Goal: Complete application form

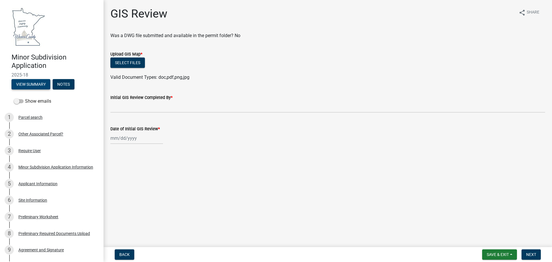
click at [30, 85] on button "View Summary" at bounding box center [31, 84] width 39 height 10
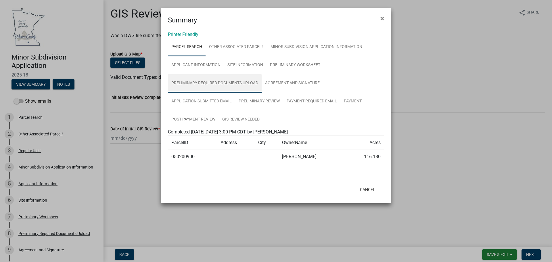
click at [217, 74] on link "Preliminary Required Documents Upload" at bounding box center [215, 83] width 94 height 18
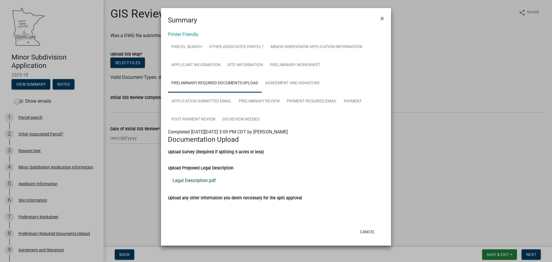
click at [208, 179] on link "Legal Description.pdf" at bounding box center [276, 181] width 216 height 14
click at [200, 47] on link "Parcel search" at bounding box center [187, 47] width 38 height 18
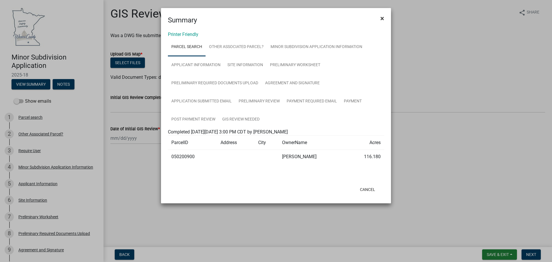
click at [382, 19] on span "×" at bounding box center [382, 18] width 4 height 8
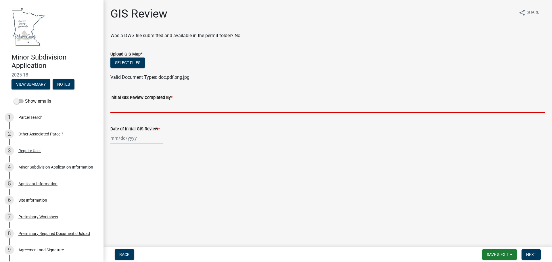
click at [135, 109] on input "Initial GIS Review Completed By *" at bounding box center [327, 107] width 435 height 12
type input "[PERSON_NAME]-AJ"
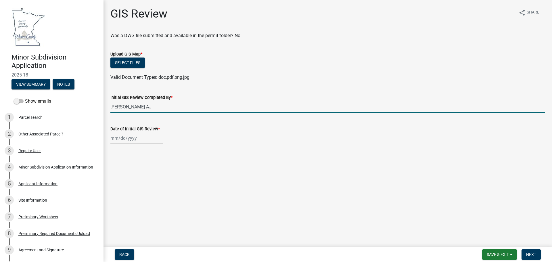
click at [127, 139] on div at bounding box center [136, 138] width 53 height 12
select select "9"
select select "2025"
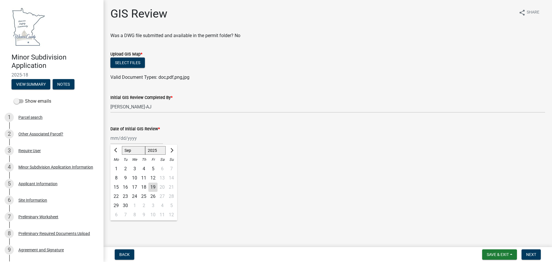
click at [154, 186] on div "19" at bounding box center [152, 187] width 9 height 9
type input "[DATE]"
click at [123, 66] on button "Select files" at bounding box center [127, 63] width 35 height 10
click at [134, 60] on button "Select files" at bounding box center [127, 63] width 35 height 10
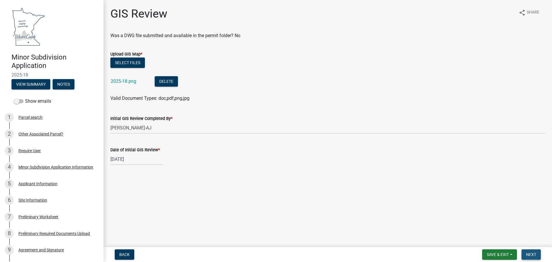
click at [533, 253] on span "Next" at bounding box center [531, 254] width 10 height 5
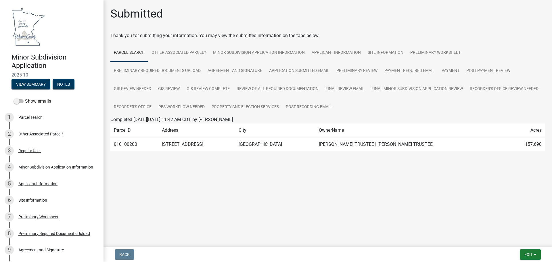
click at [225, 200] on main "Submitted Thank you for submitting your information. You may view the submitted…" at bounding box center [328, 122] width 449 height 245
click at [364, 12] on div "Submitted" at bounding box center [327, 16] width 435 height 18
drag, startPoint x: 39, startPoint y: 86, endPoint x: 45, endPoint y: 94, distance: 10.1
click at [45, 94] on header "Minor Subdivision Application 2025-10 View Summary Notes" at bounding box center [52, 47] width 104 height 95
drag, startPoint x: 68, startPoint y: 73, endPoint x: 43, endPoint y: 76, distance: 24.6
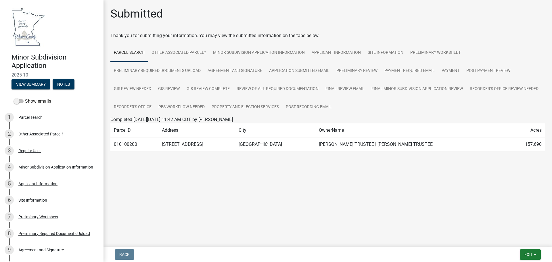
click at [43, 76] on span "2025-10" at bounding box center [52, 74] width 81 height 5
click at [145, 65] on link "Preliminary Required Documents Upload" at bounding box center [157, 71] width 94 height 18
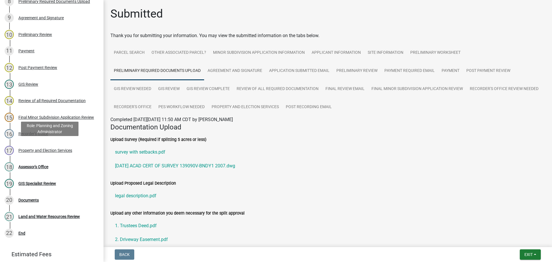
scroll to position [265, 0]
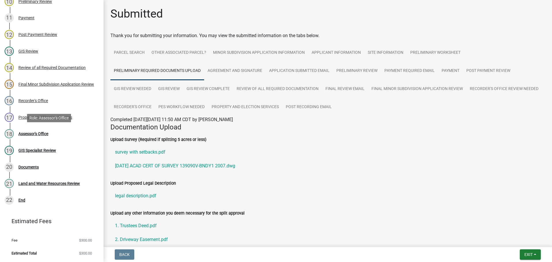
click at [47, 132] on div "Assessor's Office" at bounding box center [33, 134] width 30 height 4
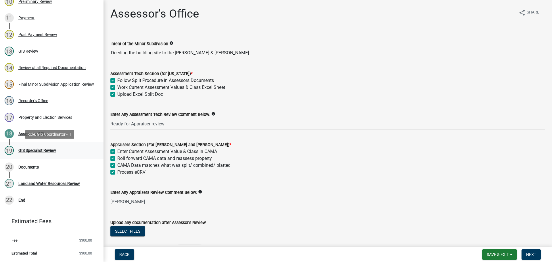
click at [49, 150] on div "GIS Specialist Review" at bounding box center [37, 150] width 38 height 4
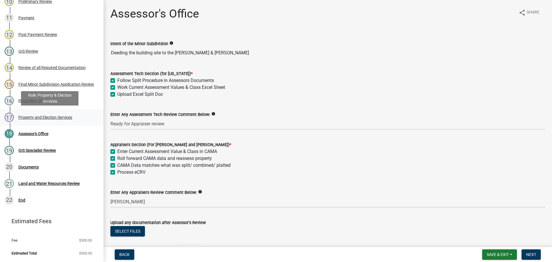
click at [56, 113] on div "17 Property and Election Services" at bounding box center [50, 117] width 90 height 9
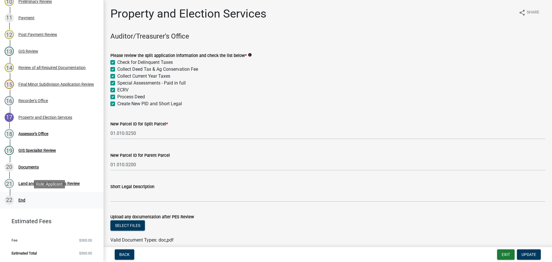
click at [39, 198] on div "22 End" at bounding box center [50, 200] width 90 height 9
click at [47, 85] on div "Final Minor Subdivision Application Review" at bounding box center [56, 84] width 76 height 4
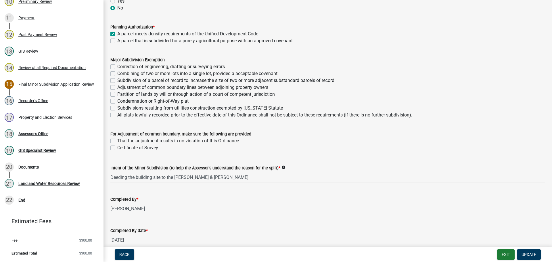
scroll to position [173, 0]
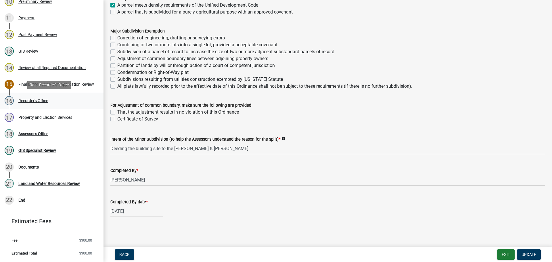
click at [49, 101] on div "16 Recorder's Office" at bounding box center [50, 100] width 90 height 9
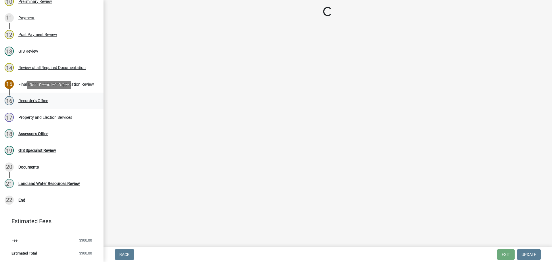
scroll to position [0, 0]
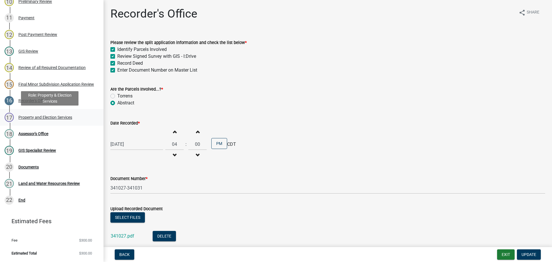
click at [74, 115] on div "17 Property and Election Services" at bounding box center [50, 117] width 90 height 9
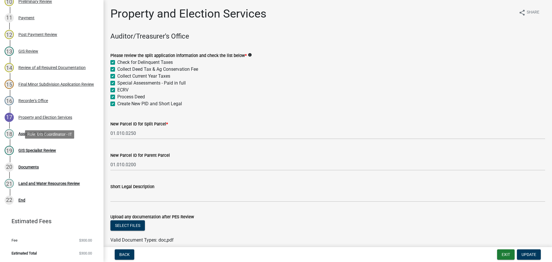
click at [55, 152] on div "GIS Specialist Review" at bounding box center [37, 150] width 38 height 4
click at [48, 130] on div "18 Assessor's Office" at bounding box center [50, 133] width 90 height 9
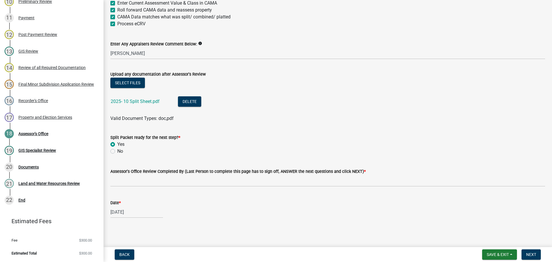
scroll to position [149, 0]
click at [53, 151] on div "GIS Specialist Review" at bounding box center [37, 150] width 38 height 4
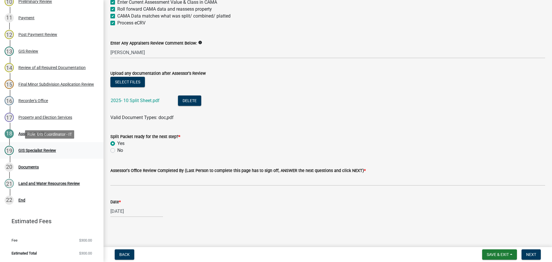
click at [54, 154] on div "19 GIS Specialist Review" at bounding box center [50, 150] width 90 height 9
click at [52, 152] on div "GIS Specialist Review" at bounding box center [37, 150] width 38 height 4
click at [6, 149] on div "19" at bounding box center [9, 150] width 9 height 9
click at [9, 168] on div "20" at bounding box center [9, 166] width 9 height 9
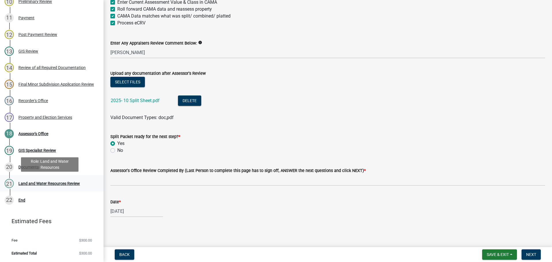
click at [12, 180] on div "21" at bounding box center [9, 183] width 9 height 9
click at [13, 138] on div "18" at bounding box center [9, 133] width 9 height 9
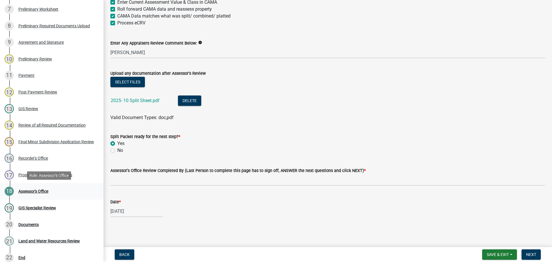
click at [54, 198] on link "18 Assessor's Office" at bounding box center [52, 191] width 104 height 17
click at [54, 211] on div "19 GIS Specialist Review" at bounding box center [50, 207] width 90 height 9
